Goal: Find specific page/section: Find specific page/section

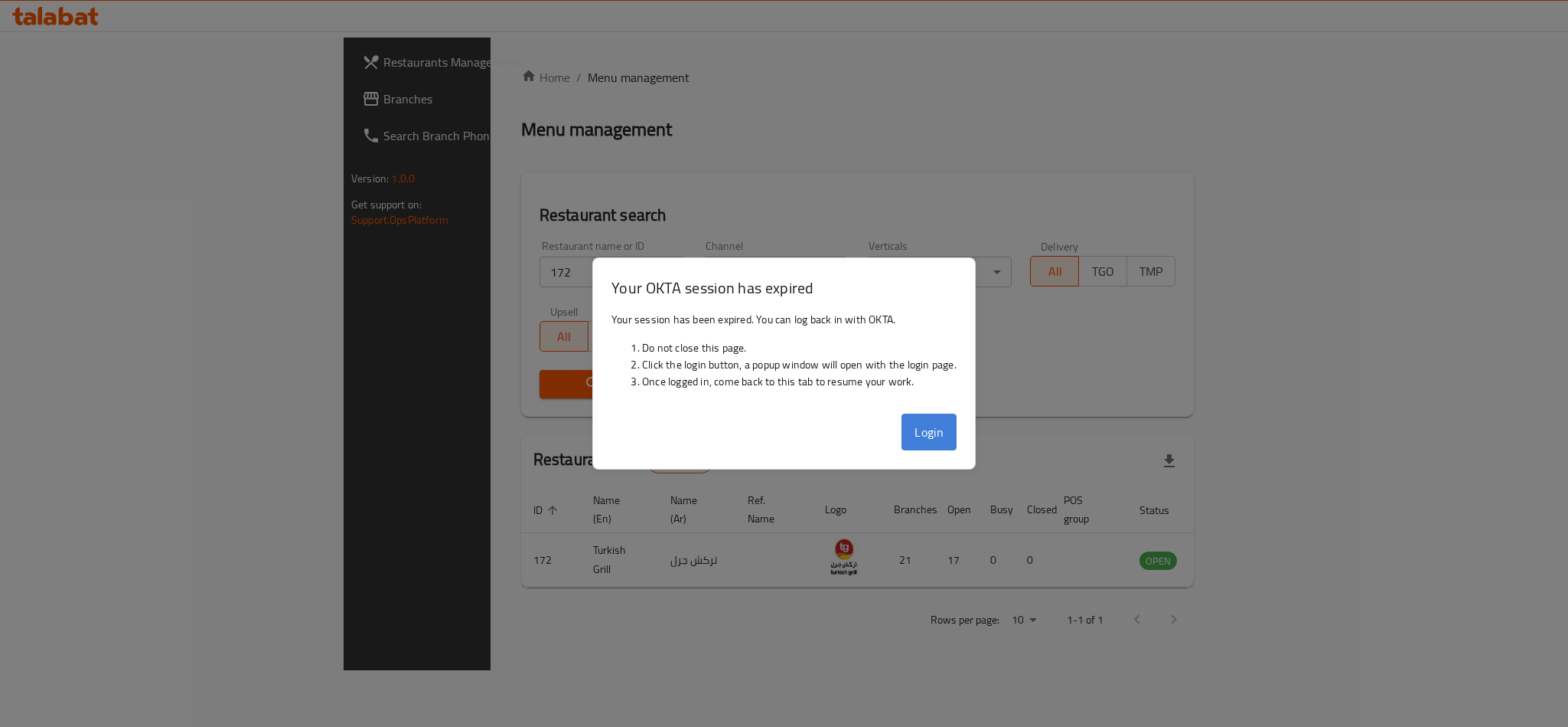
click at [924, 430] on button "Login" at bounding box center [929, 431] width 55 height 37
click at [931, 431] on button "Login" at bounding box center [929, 431] width 55 height 37
click at [933, 441] on div "Restaurants list 1 record(s)" at bounding box center [858, 461] width 673 height 52
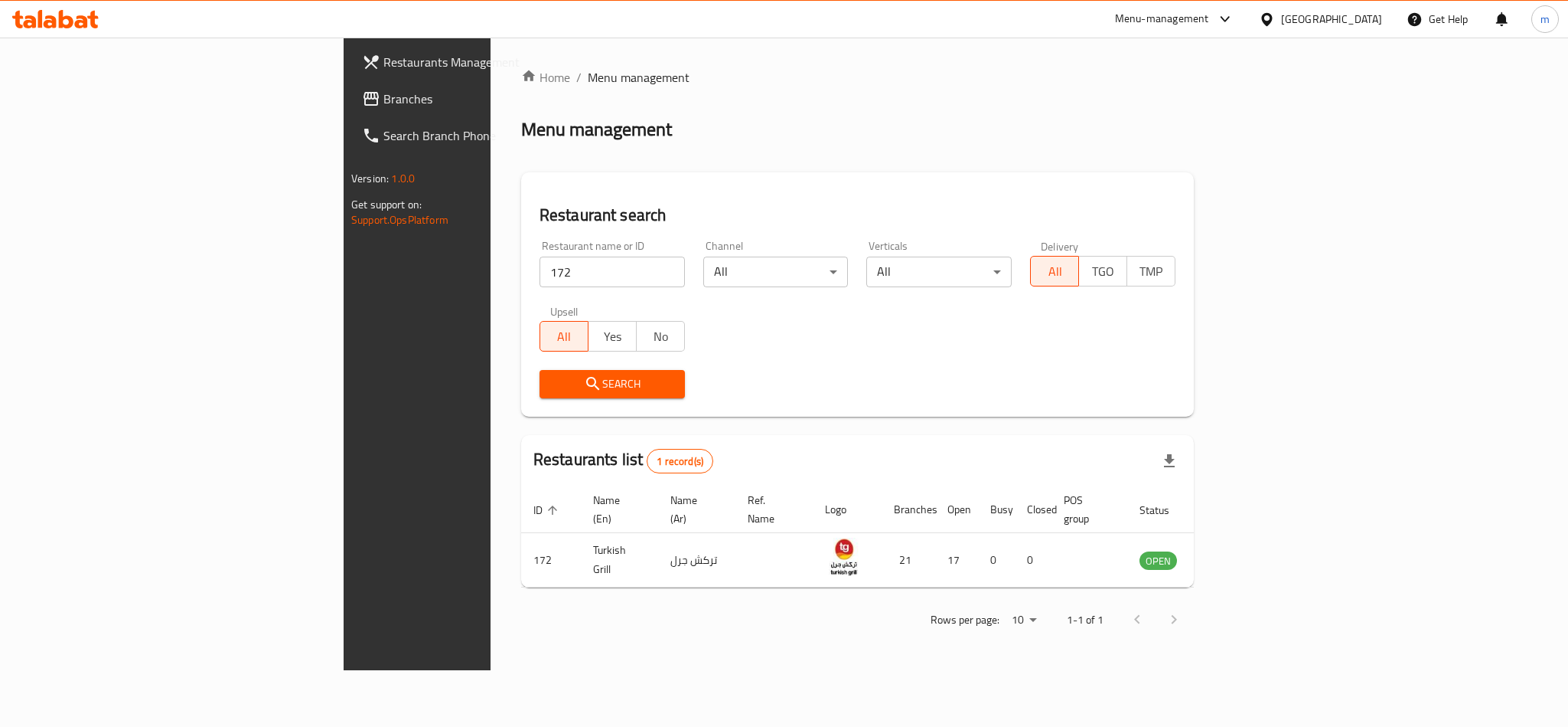
click at [383, 102] on span "Branches" at bounding box center [488, 99] width 210 height 19
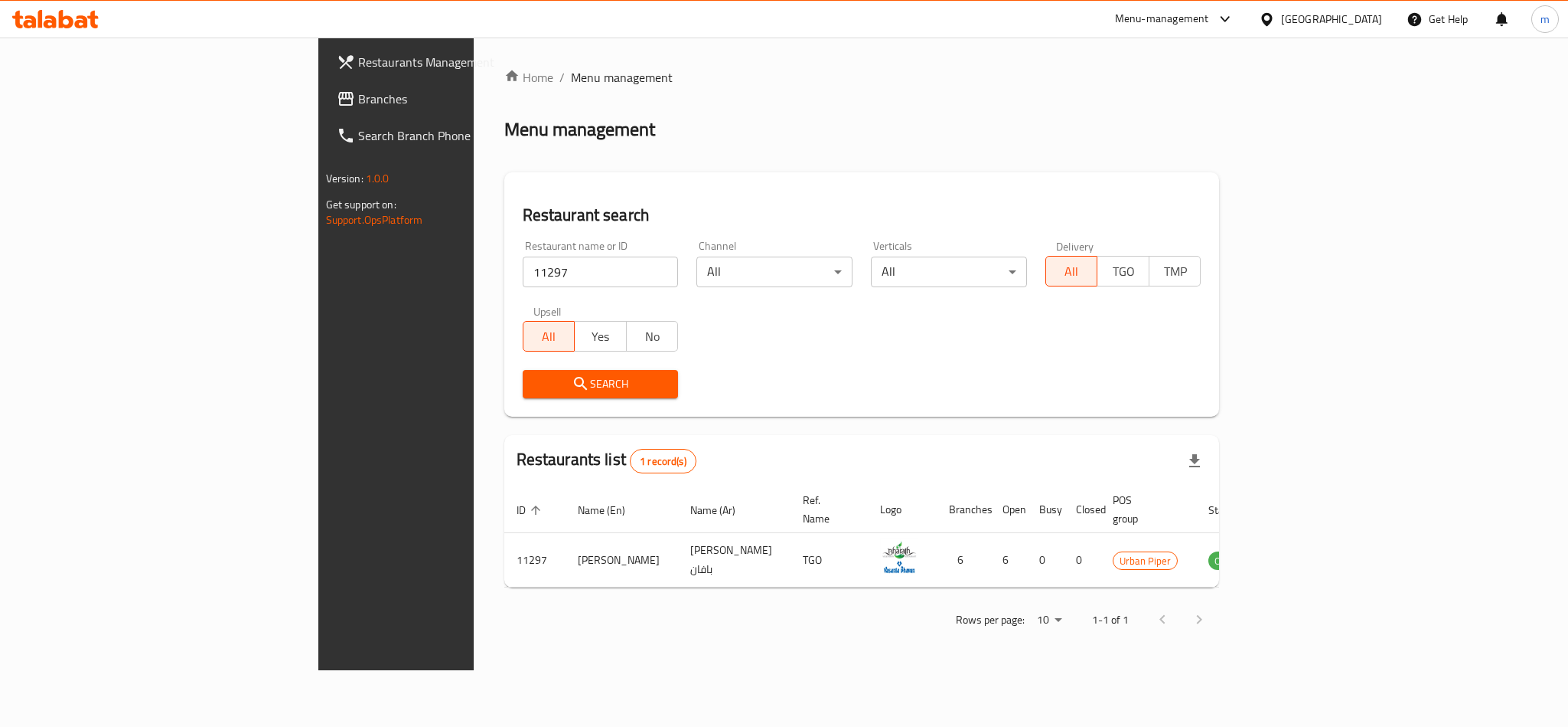
click at [70, 16] on icon at bounding box center [55, 19] width 86 height 19
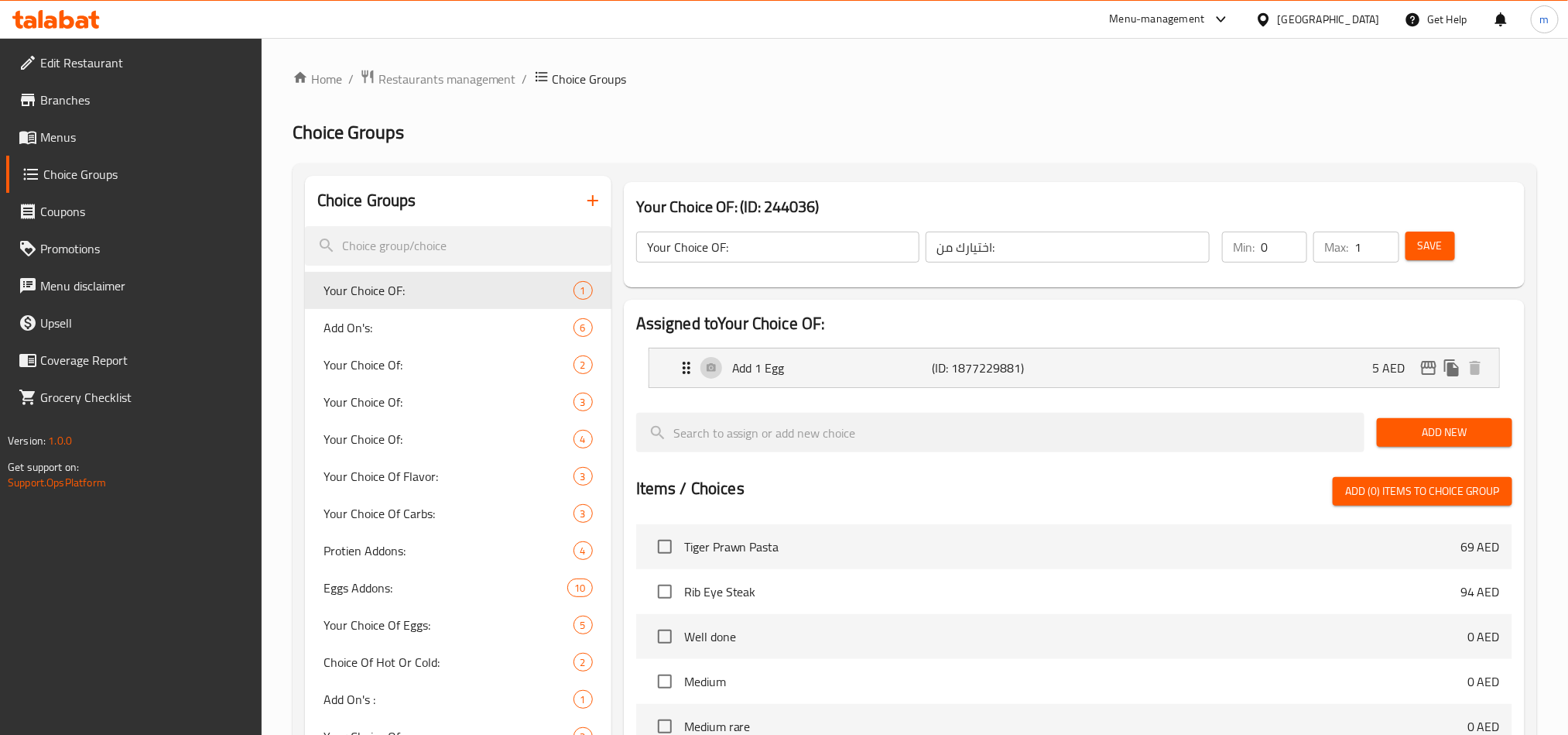
click at [65, 26] on icon at bounding box center [67, 19] width 15 height 19
